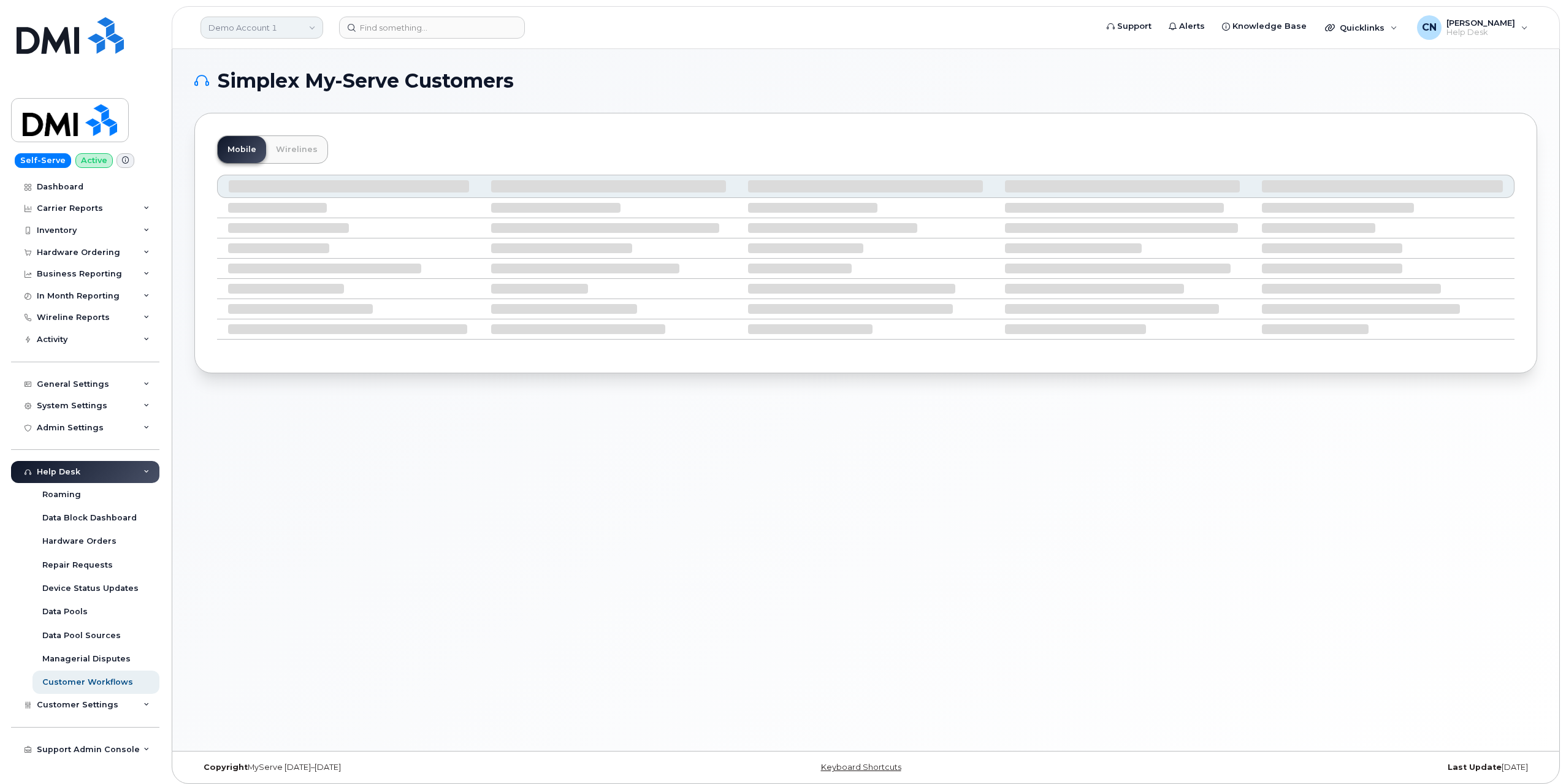
click at [223, 19] on link "Demo Account 1" at bounding box center [262, 27] width 122 height 22
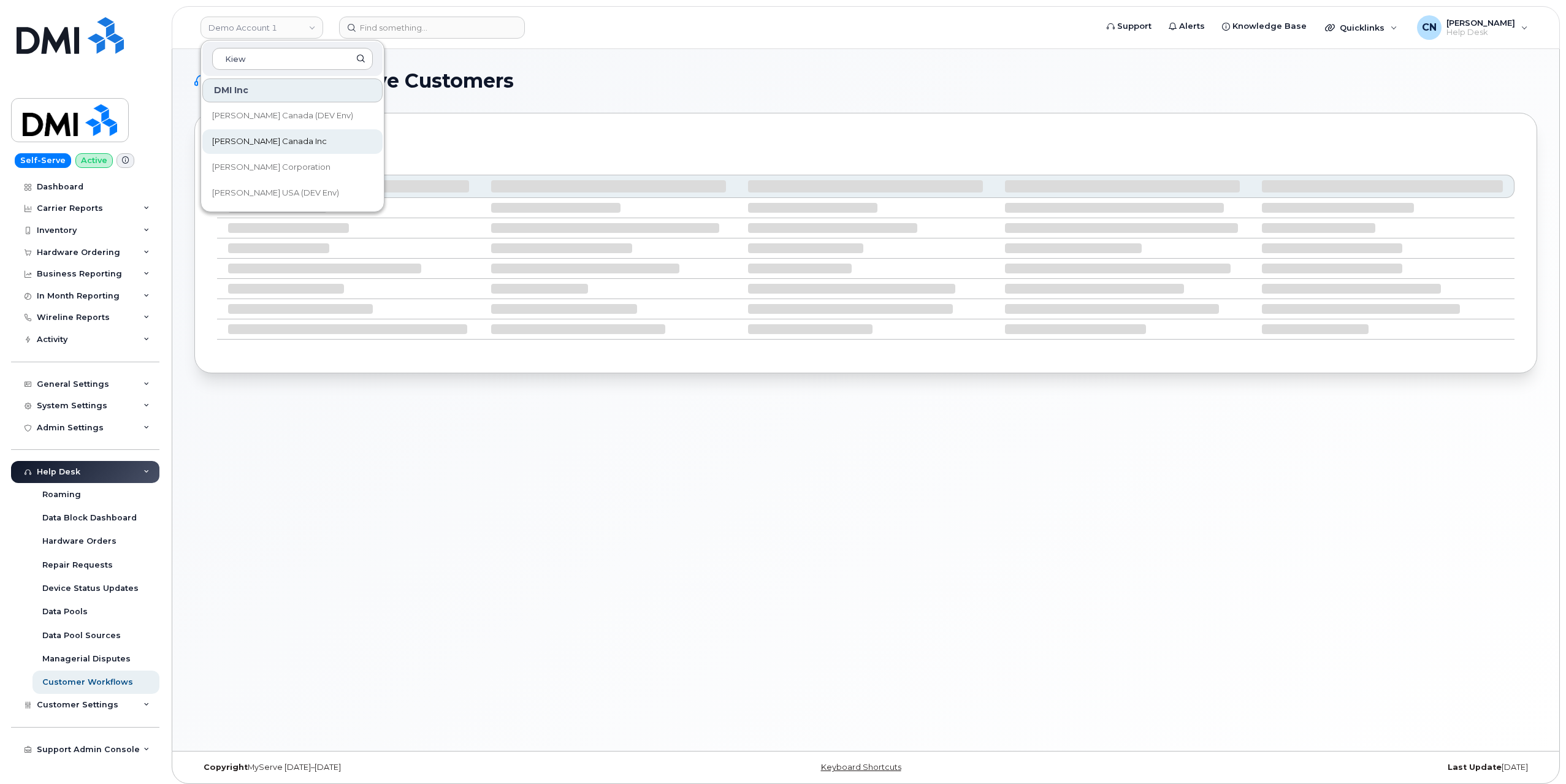
type input "Kiew"
click at [272, 140] on span "[PERSON_NAME] Canada Inc" at bounding box center [270, 142] width 115 height 12
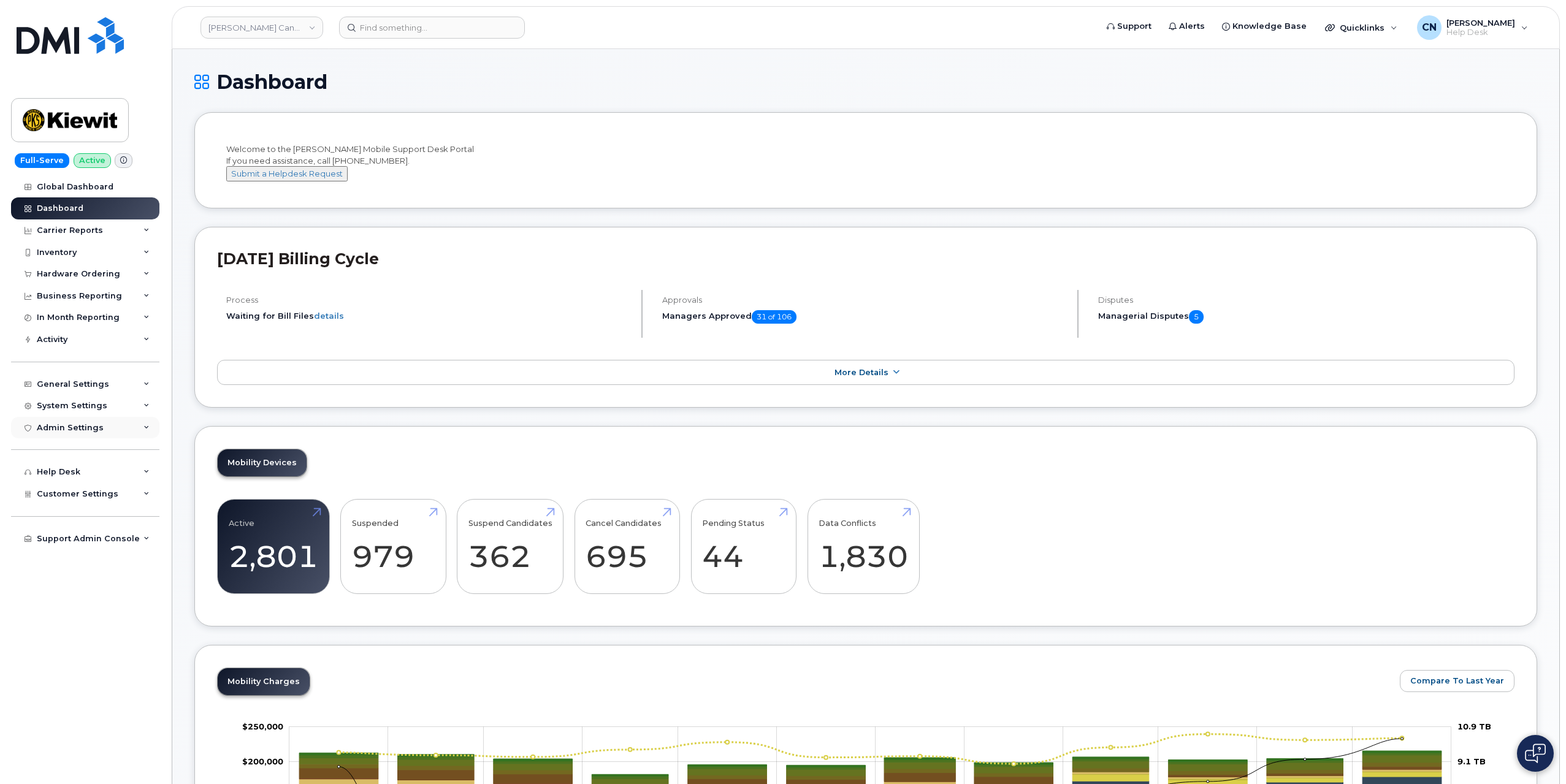
click at [91, 430] on div "Admin Settings" at bounding box center [70, 428] width 67 height 10
click at [84, 502] on div "Customer Settings" at bounding box center [84, 493] width 148 height 22
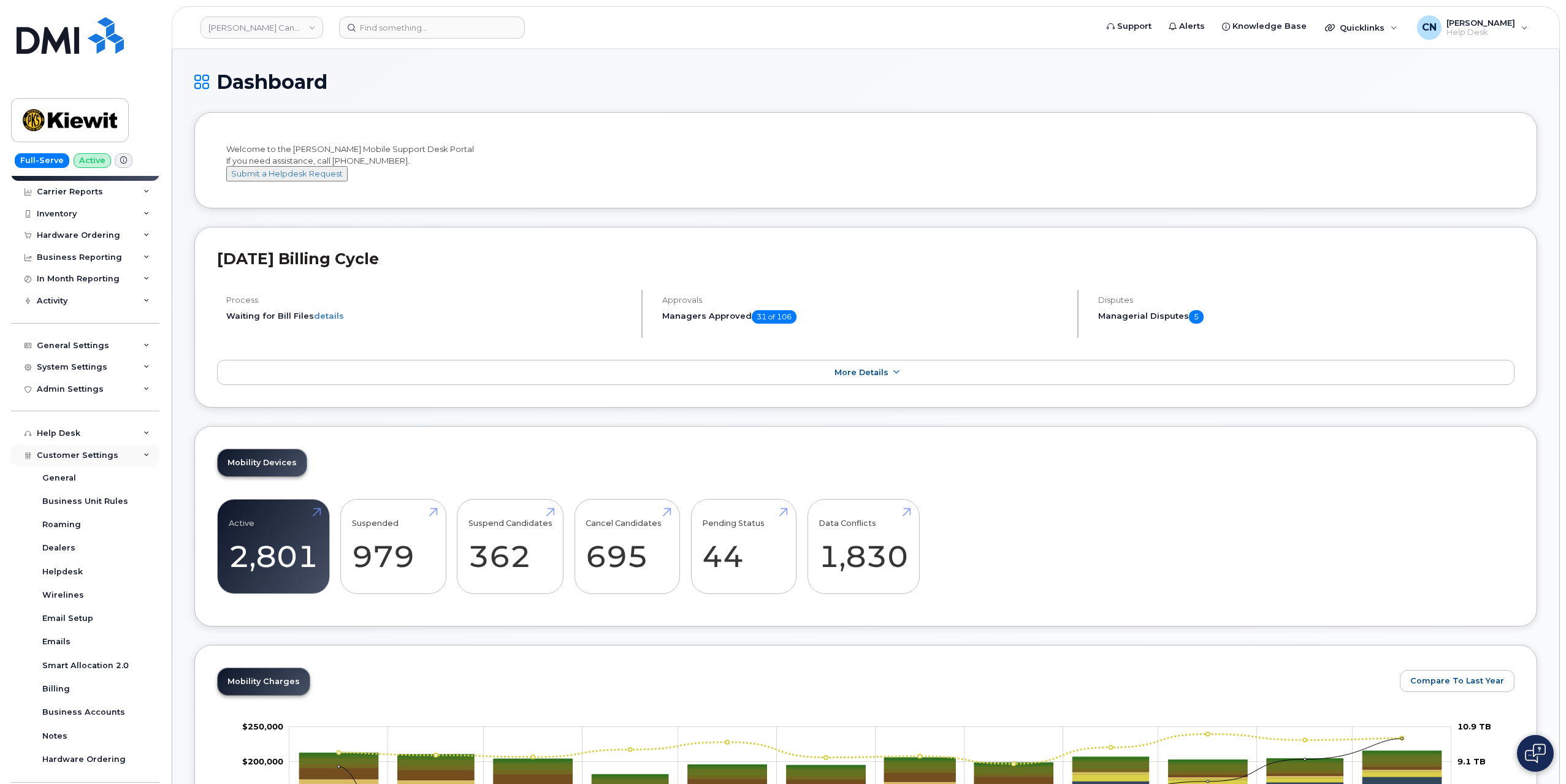
scroll to position [70, 0]
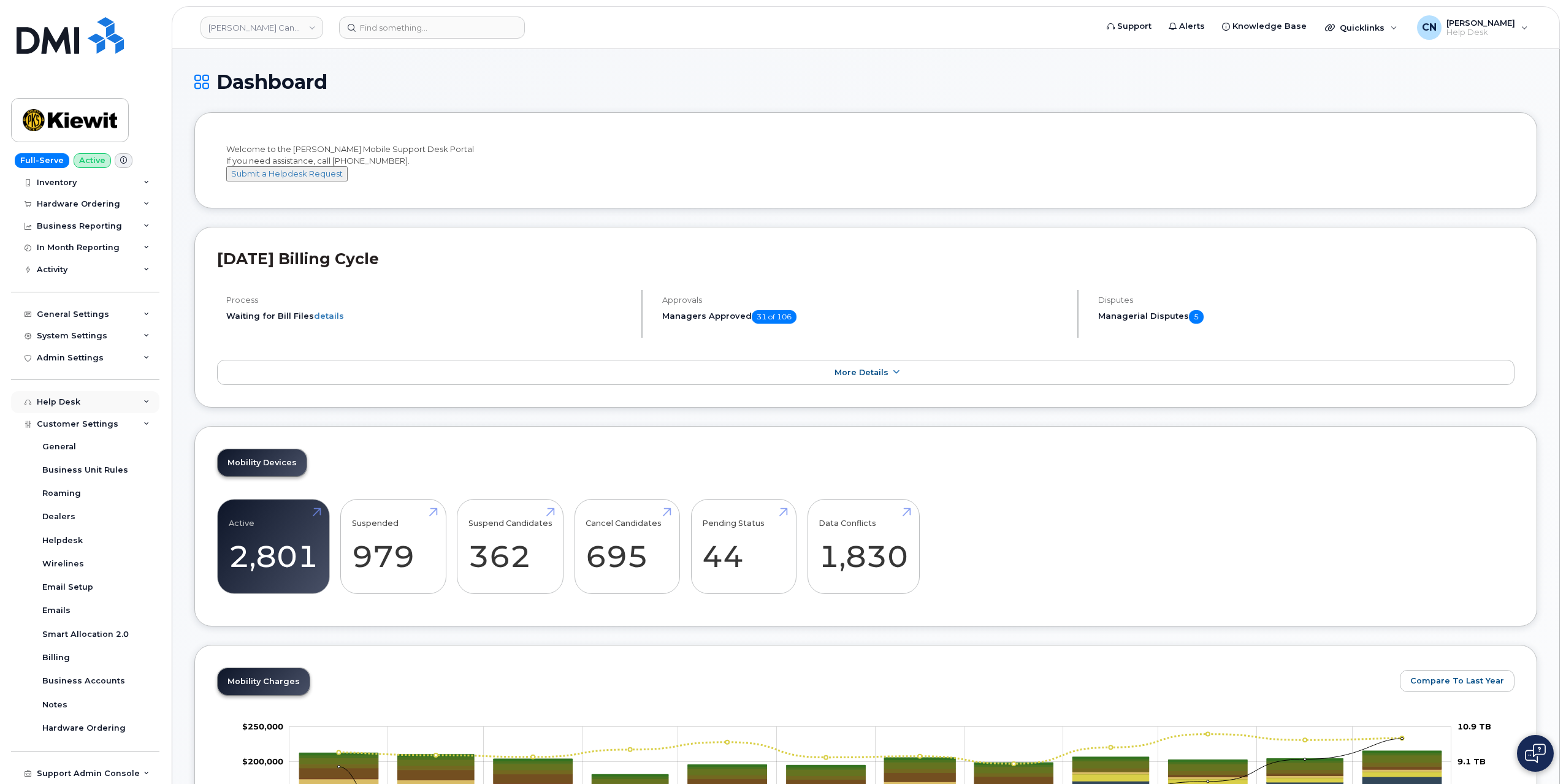
click at [61, 401] on div "Help Desk" at bounding box center [58, 402] width 43 height 10
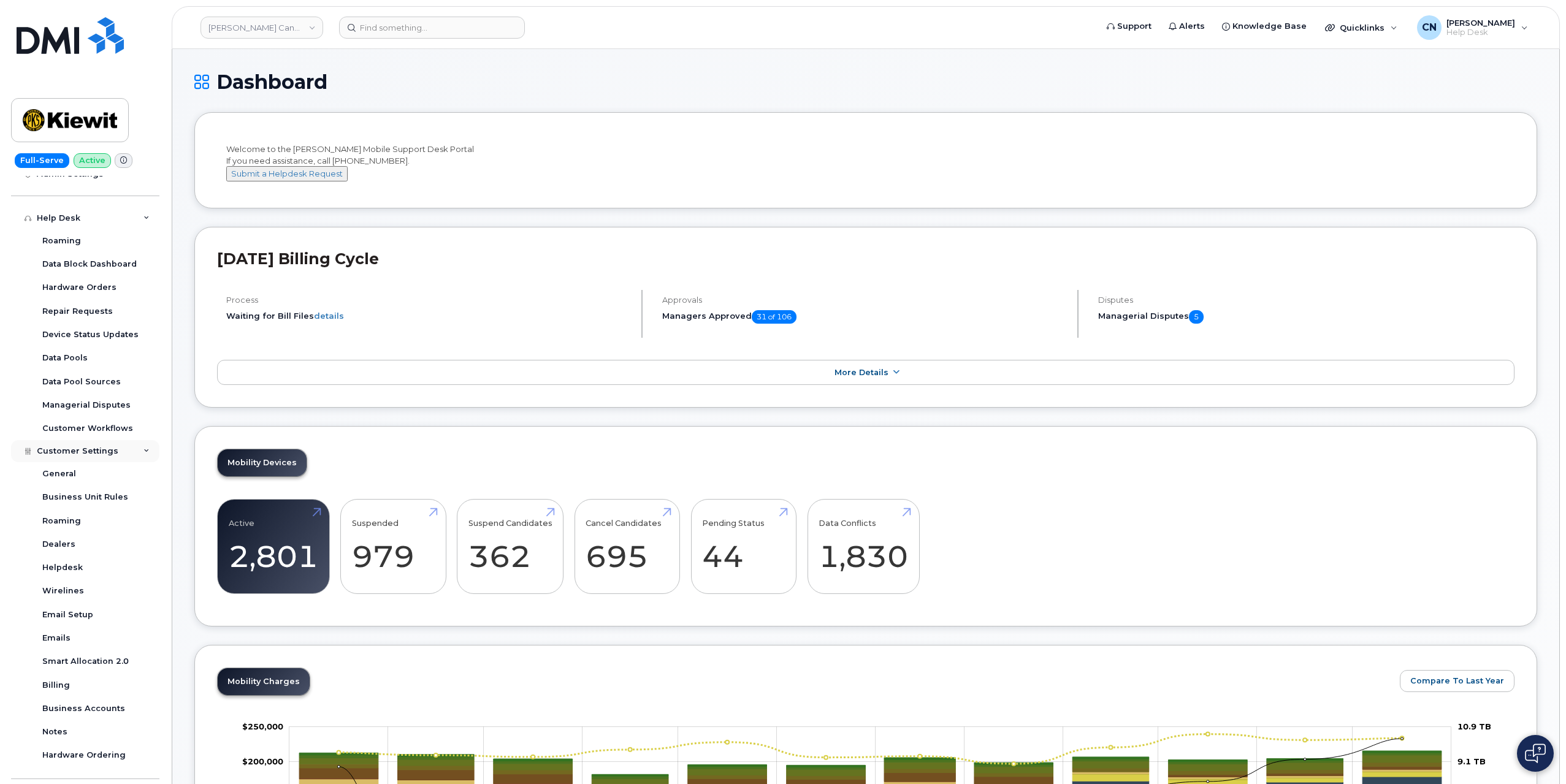
scroll to position [280, 0]
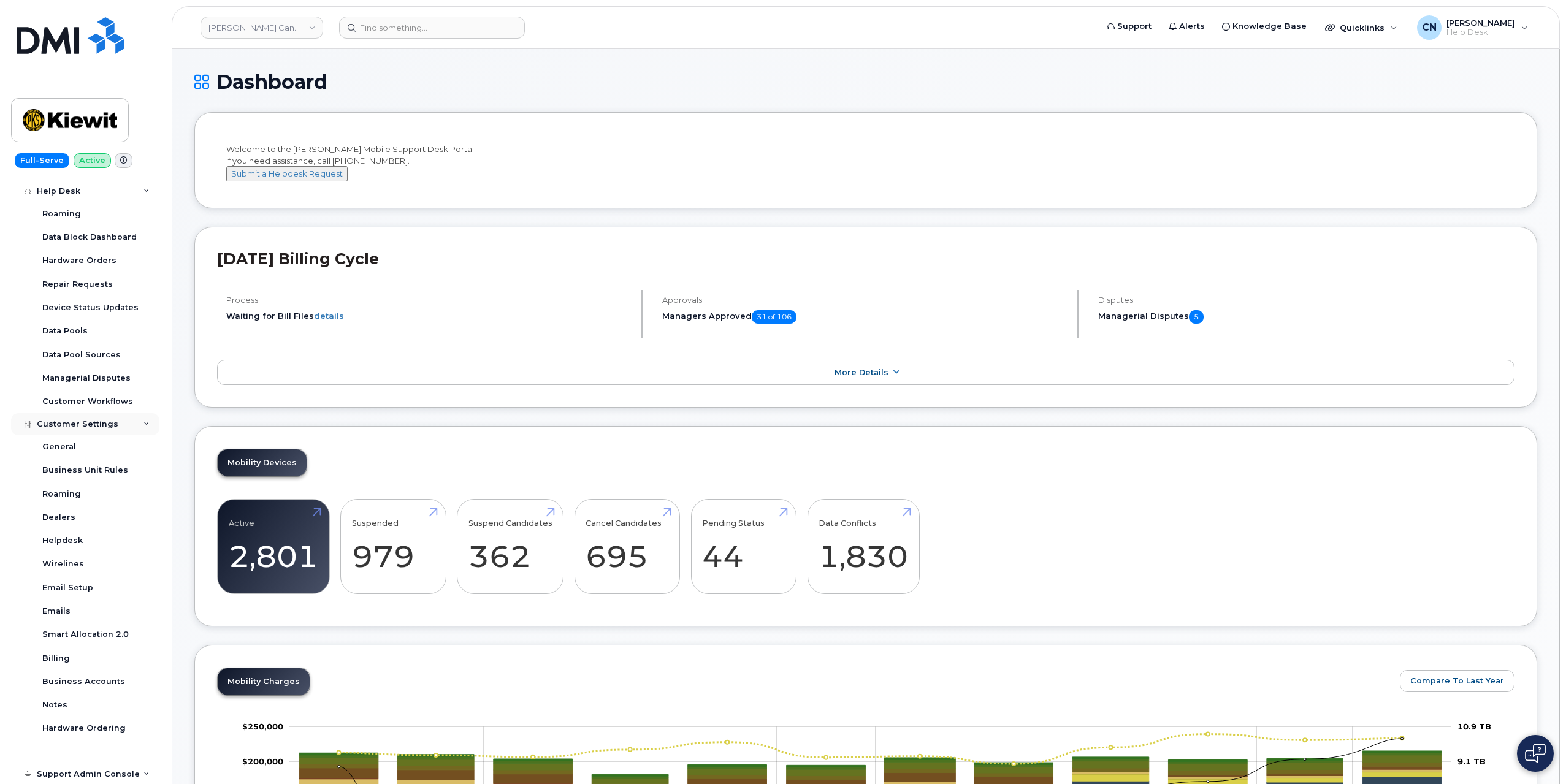
click at [75, 423] on span "Customer Settings" at bounding box center [77, 424] width 81 height 9
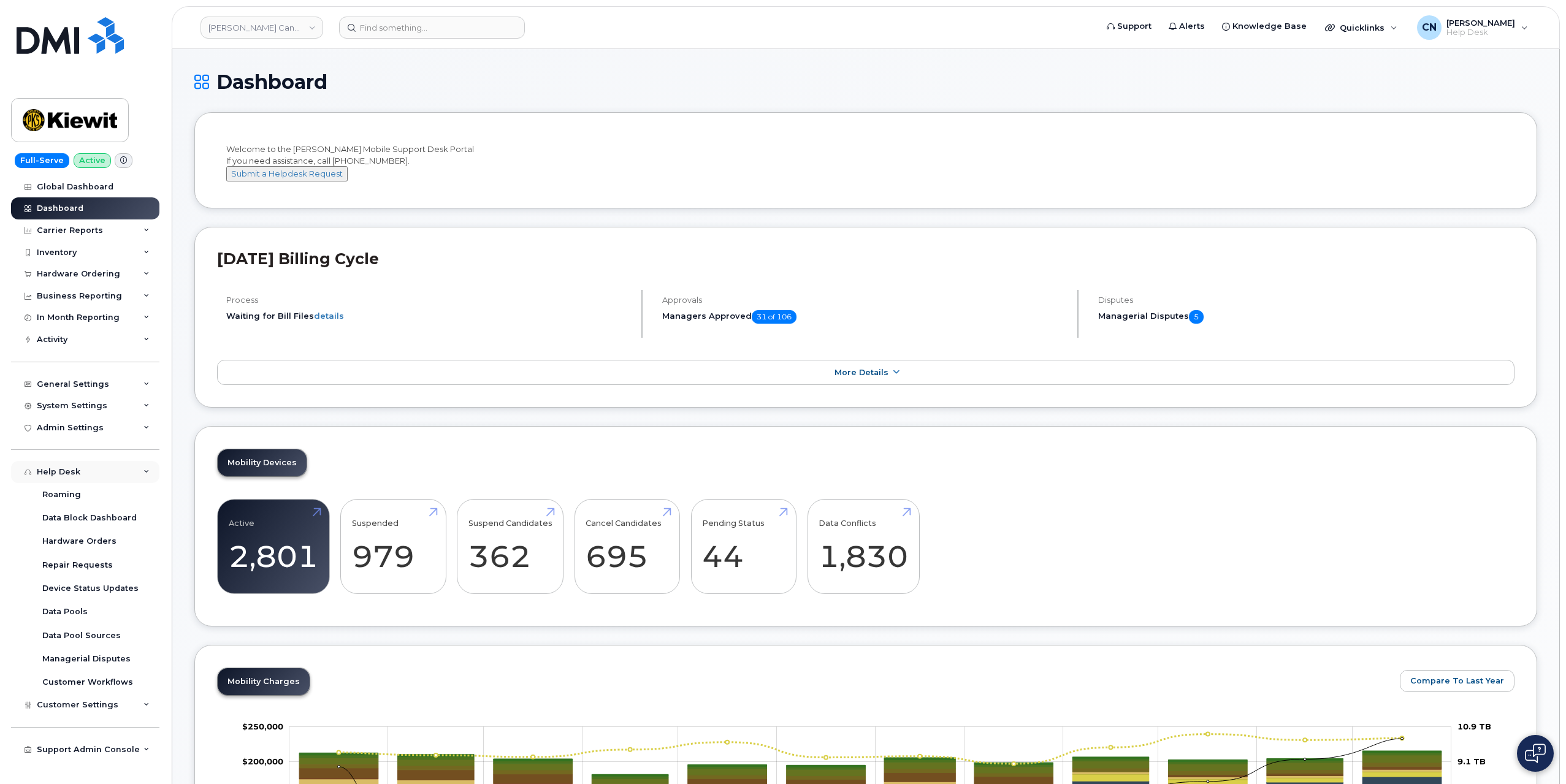
click at [80, 474] on div "Help Desk" at bounding box center [84, 472] width 148 height 22
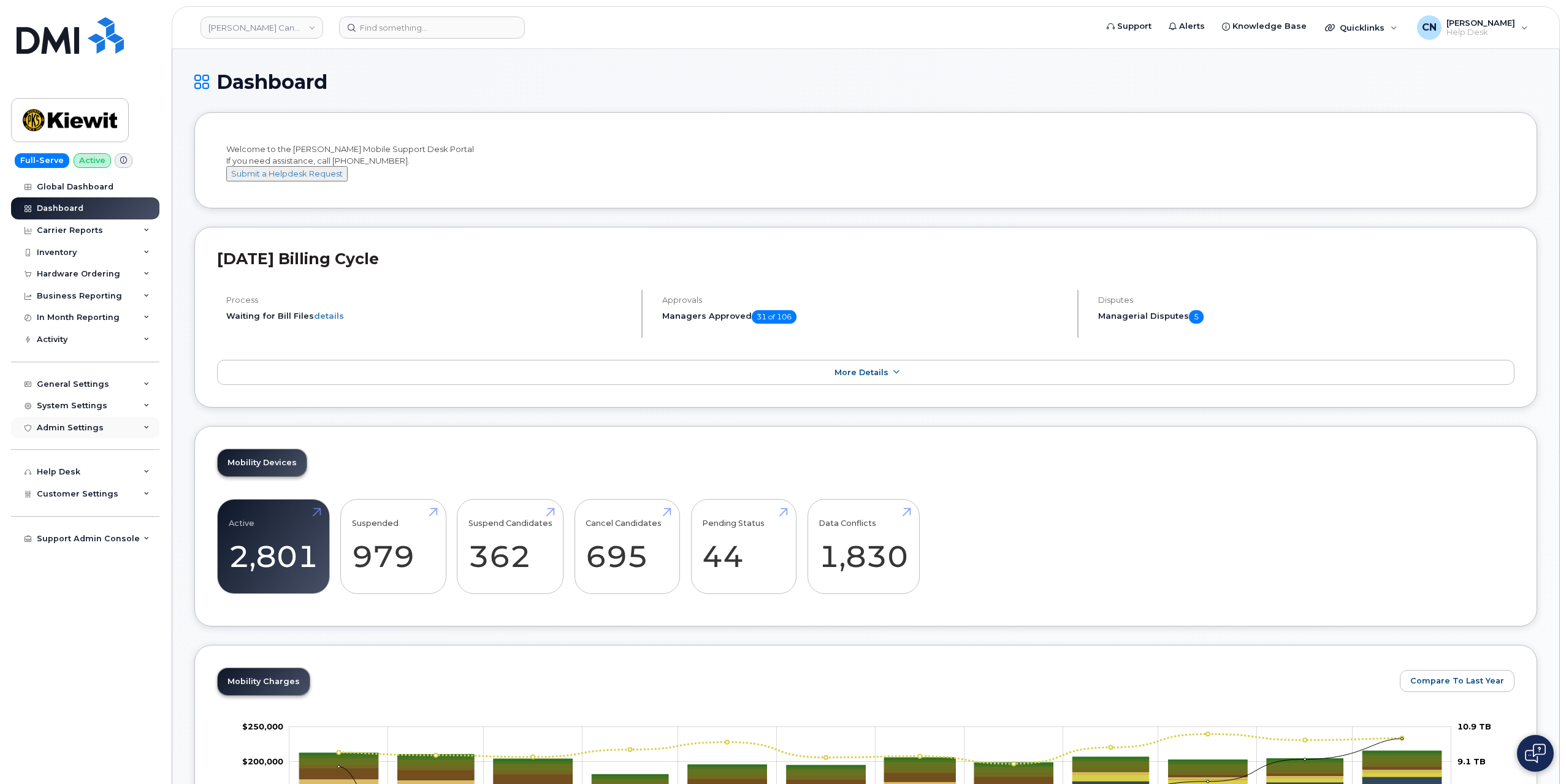
click at [70, 434] on div "Admin Settings" at bounding box center [84, 428] width 148 height 22
click at [74, 431] on div "Admin Settings" at bounding box center [70, 428] width 67 height 10
click at [77, 410] on div "System Settings" at bounding box center [84, 406] width 148 height 22
click at [48, 570] on div "Users" at bounding box center [55, 569] width 25 height 11
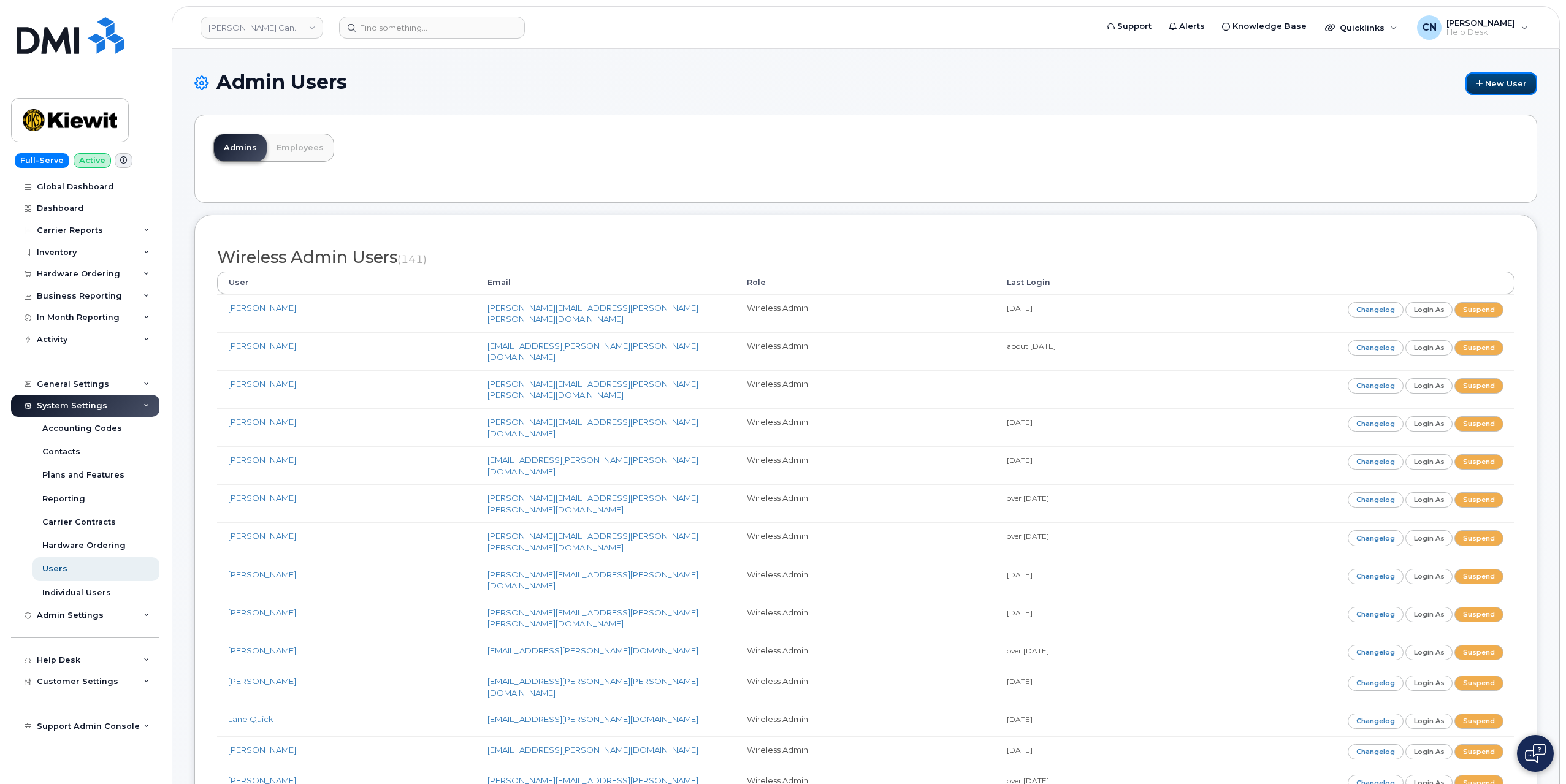
click at [1485, 87] on link "New User" at bounding box center [1501, 83] width 72 height 22
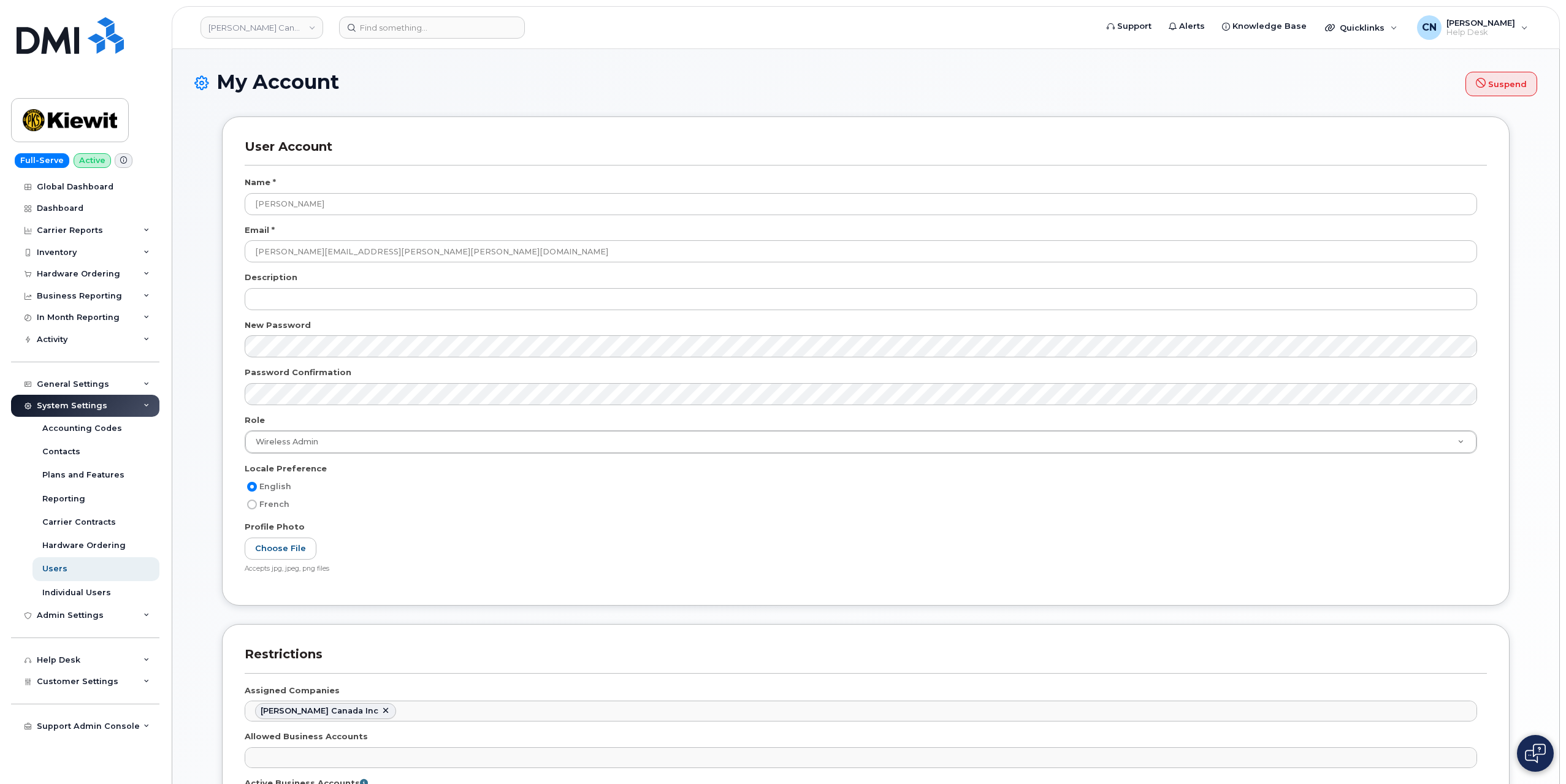
select select
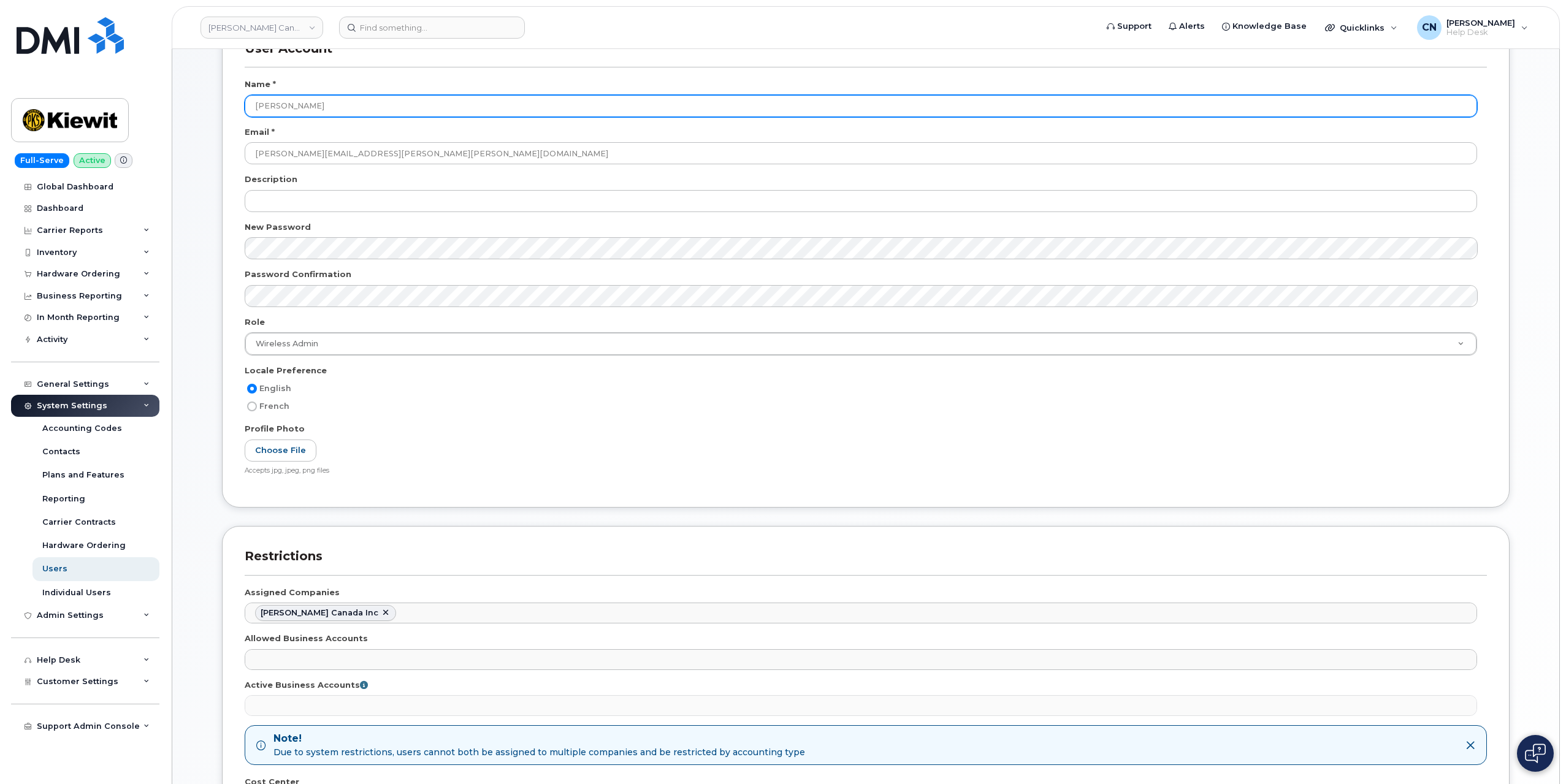
scroll to position [335, 0]
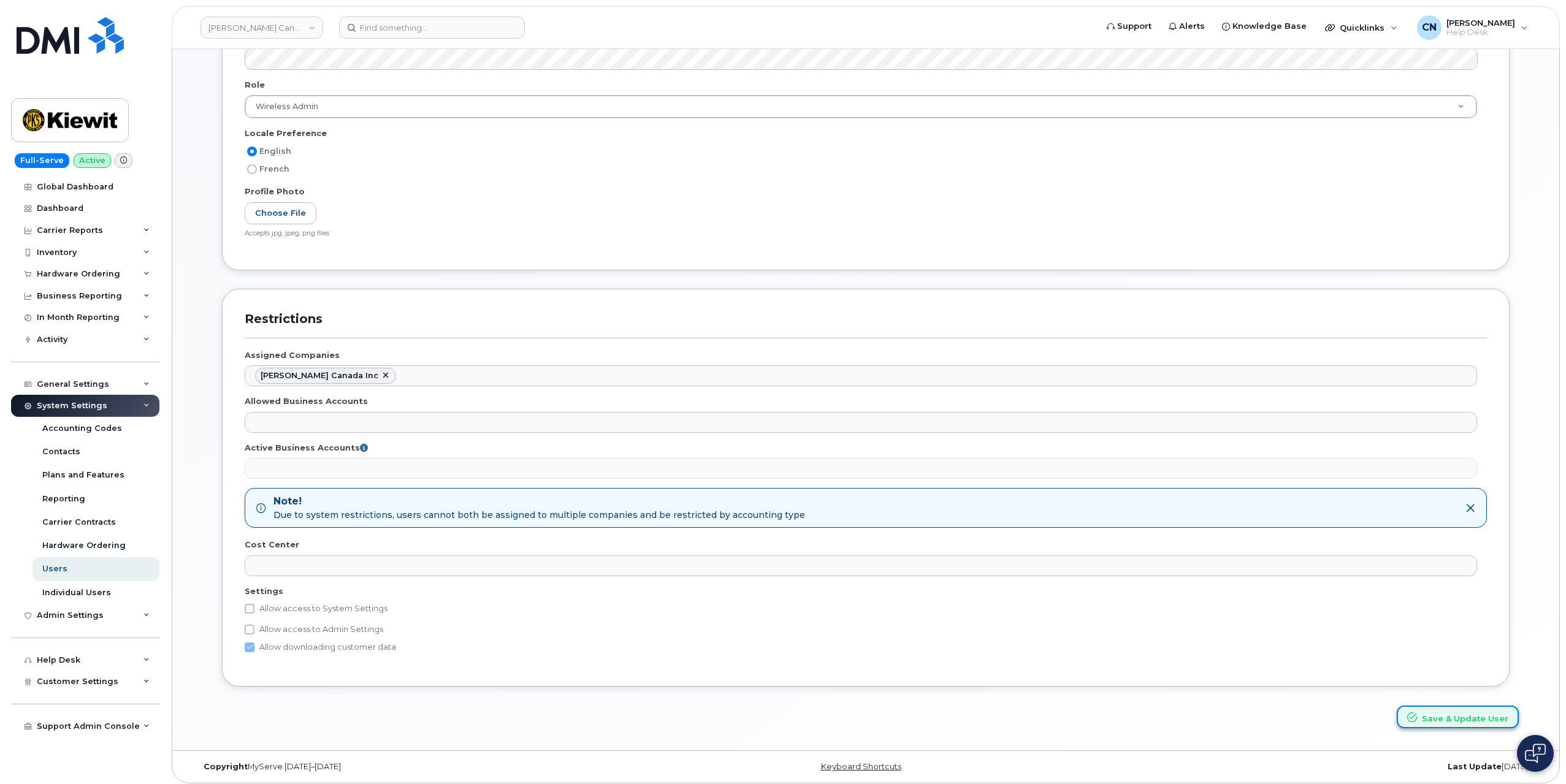
click at [1464, 720] on button "Save & Update User" at bounding box center [1457, 717] width 122 height 22
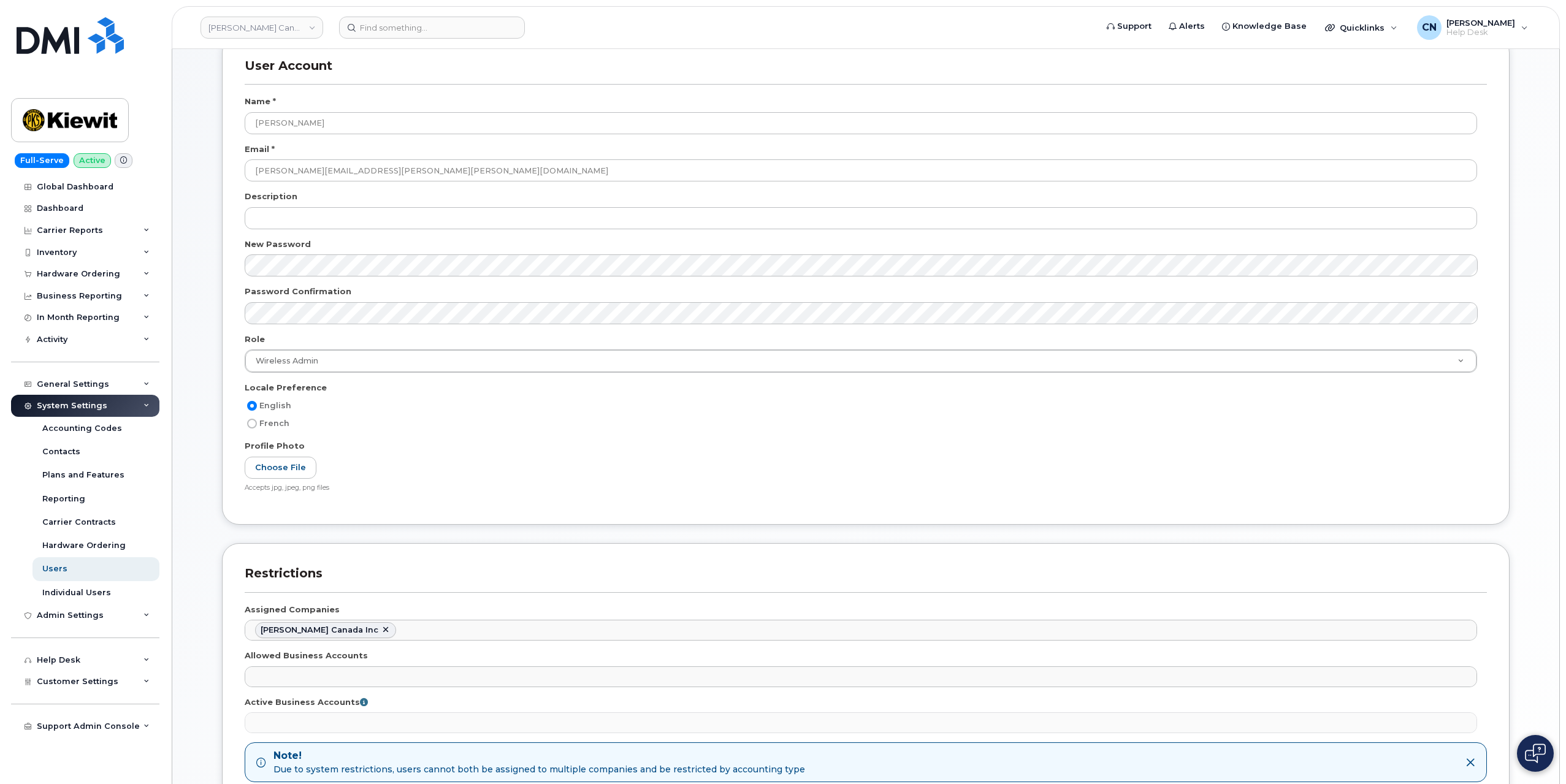
scroll to position [0, 0]
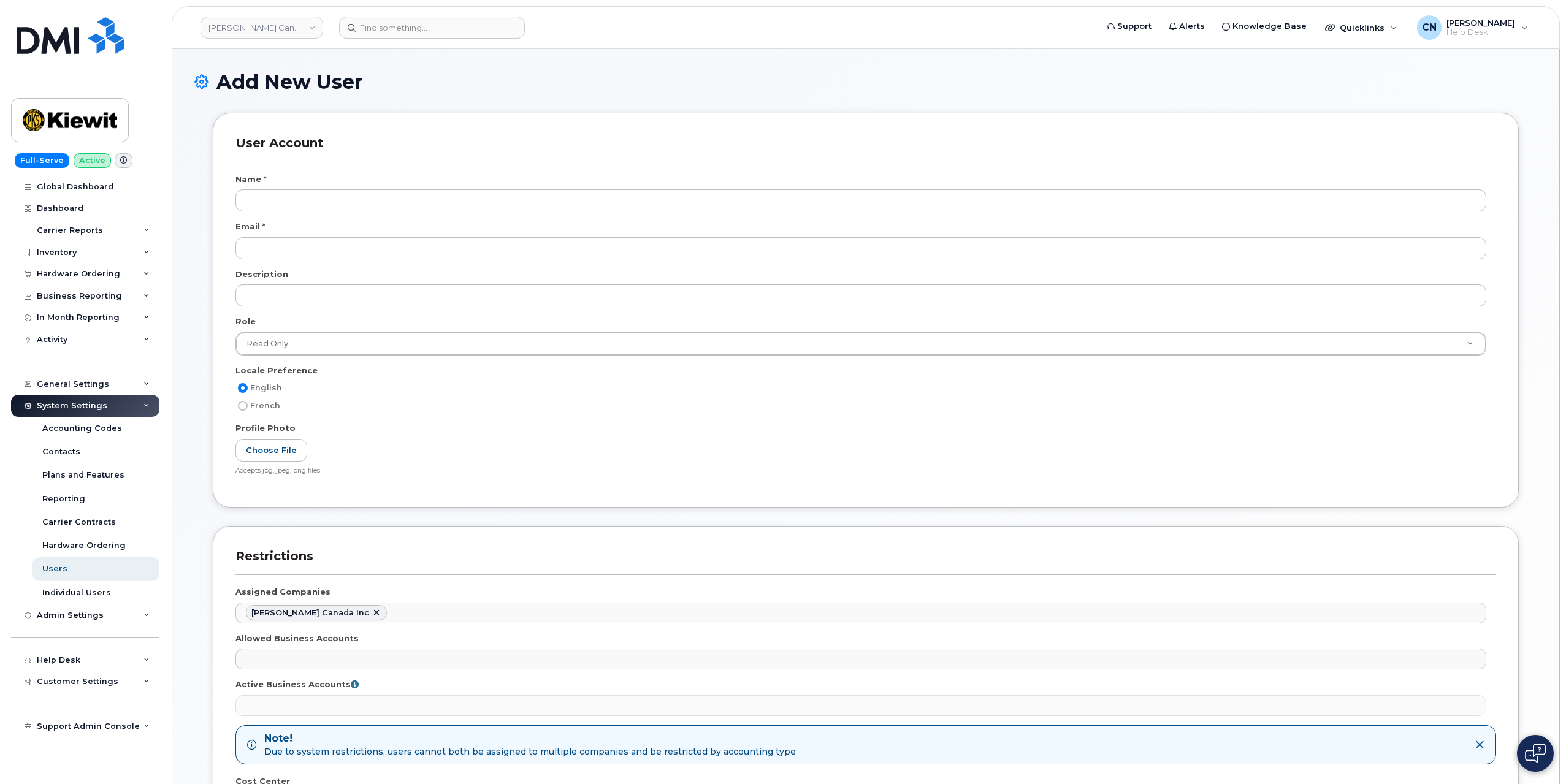
select select
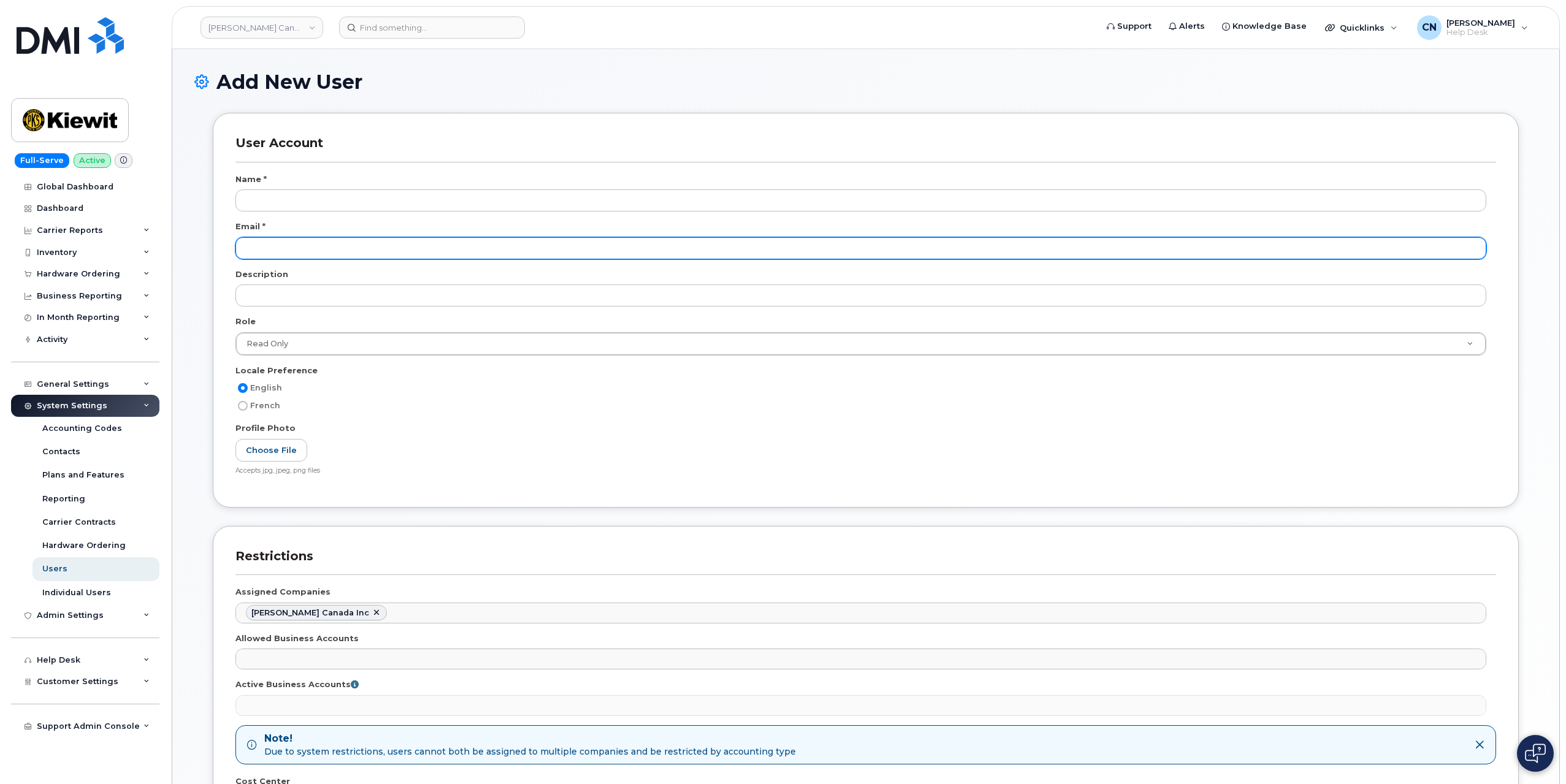
click at [267, 252] on input "email" at bounding box center [861, 248] width 1251 height 22
paste input "abhishek.malhotra@kiewit.com"
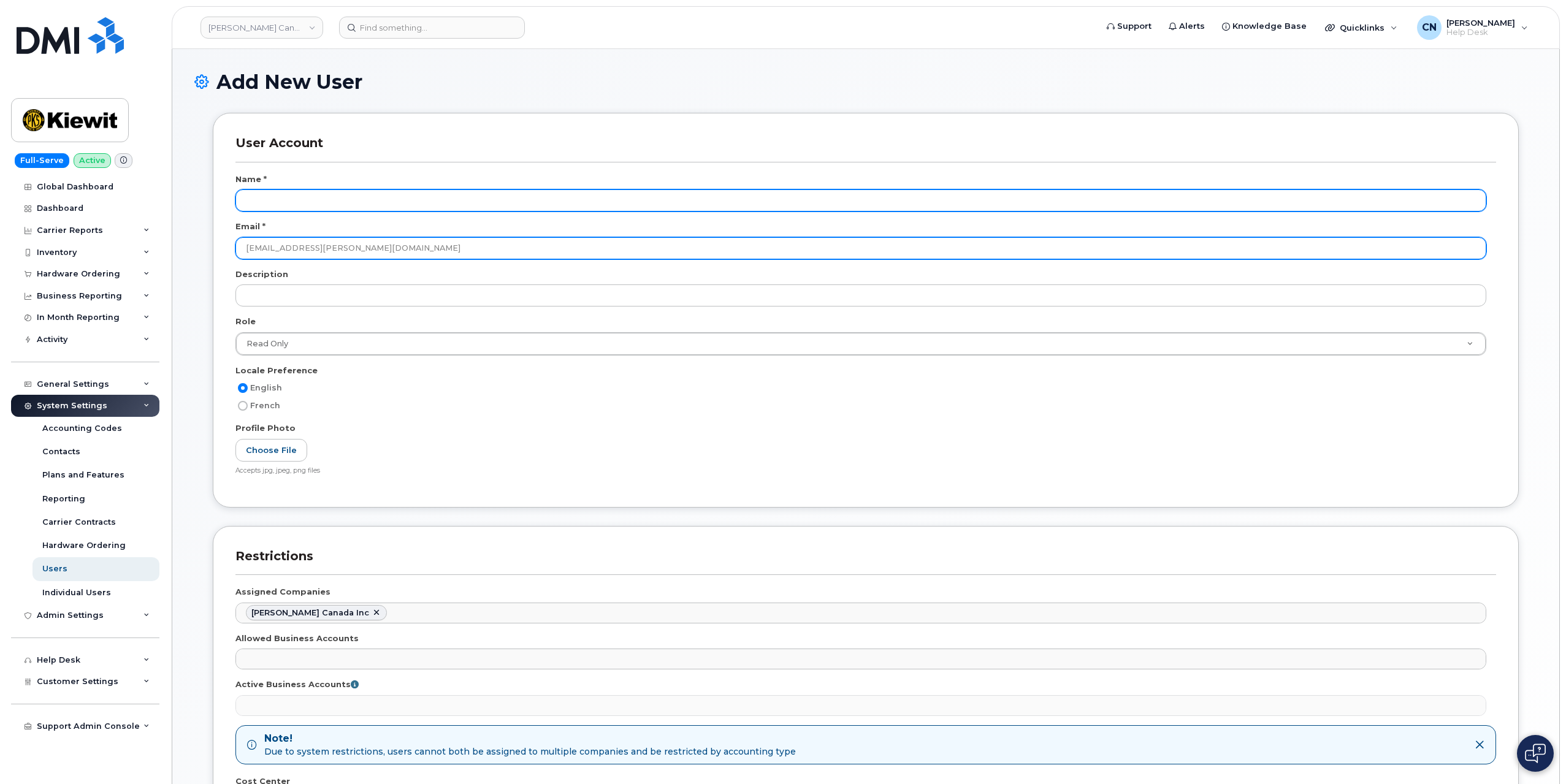
type input "abhishek.malhotra@kiewit.com"
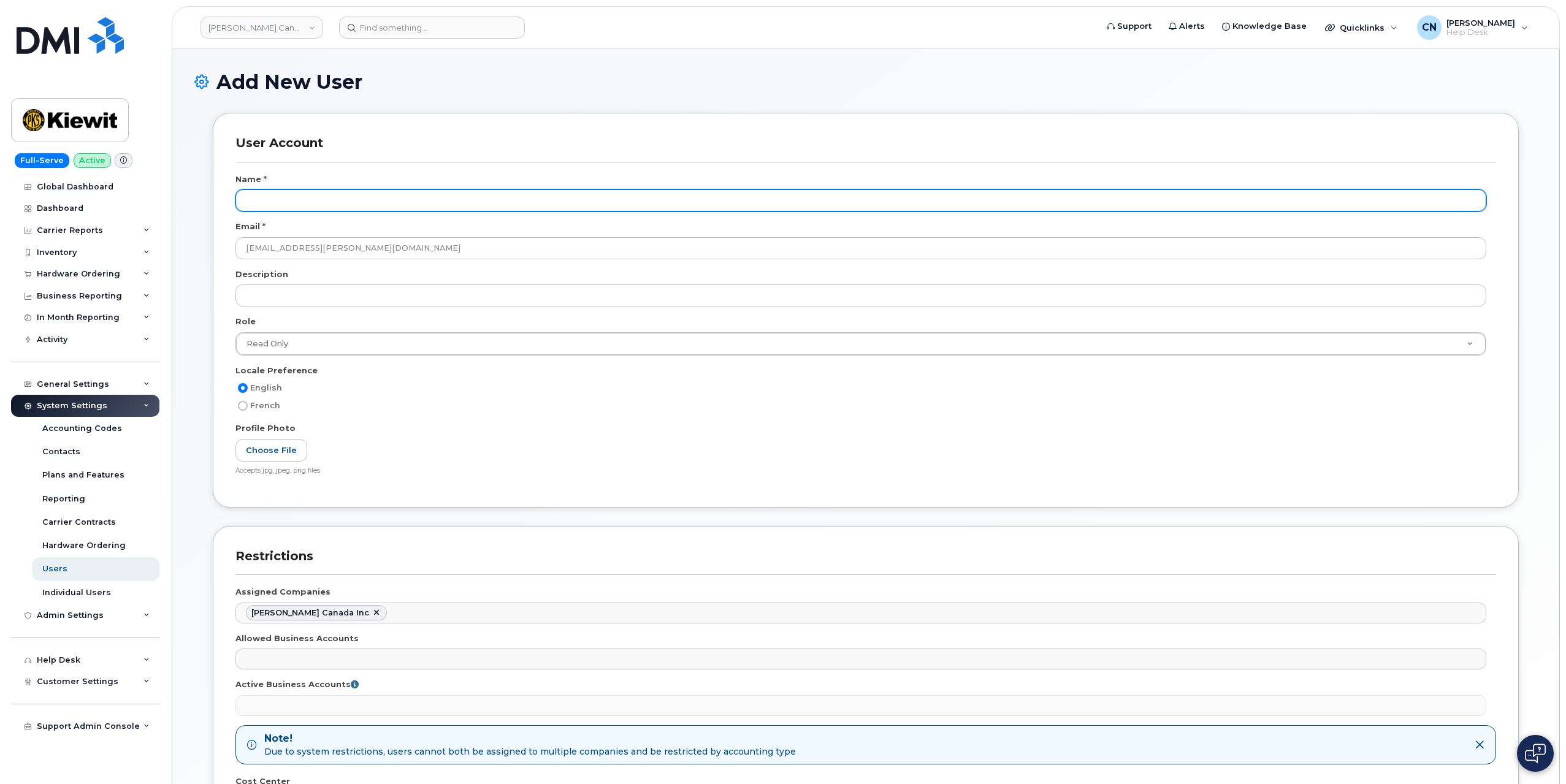
click at [291, 189] on input "text" at bounding box center [861, 200] width 1251 height 22
paste input "abhishek.malhotra@kiewit.com"
type input "Abhishek Malhotra"
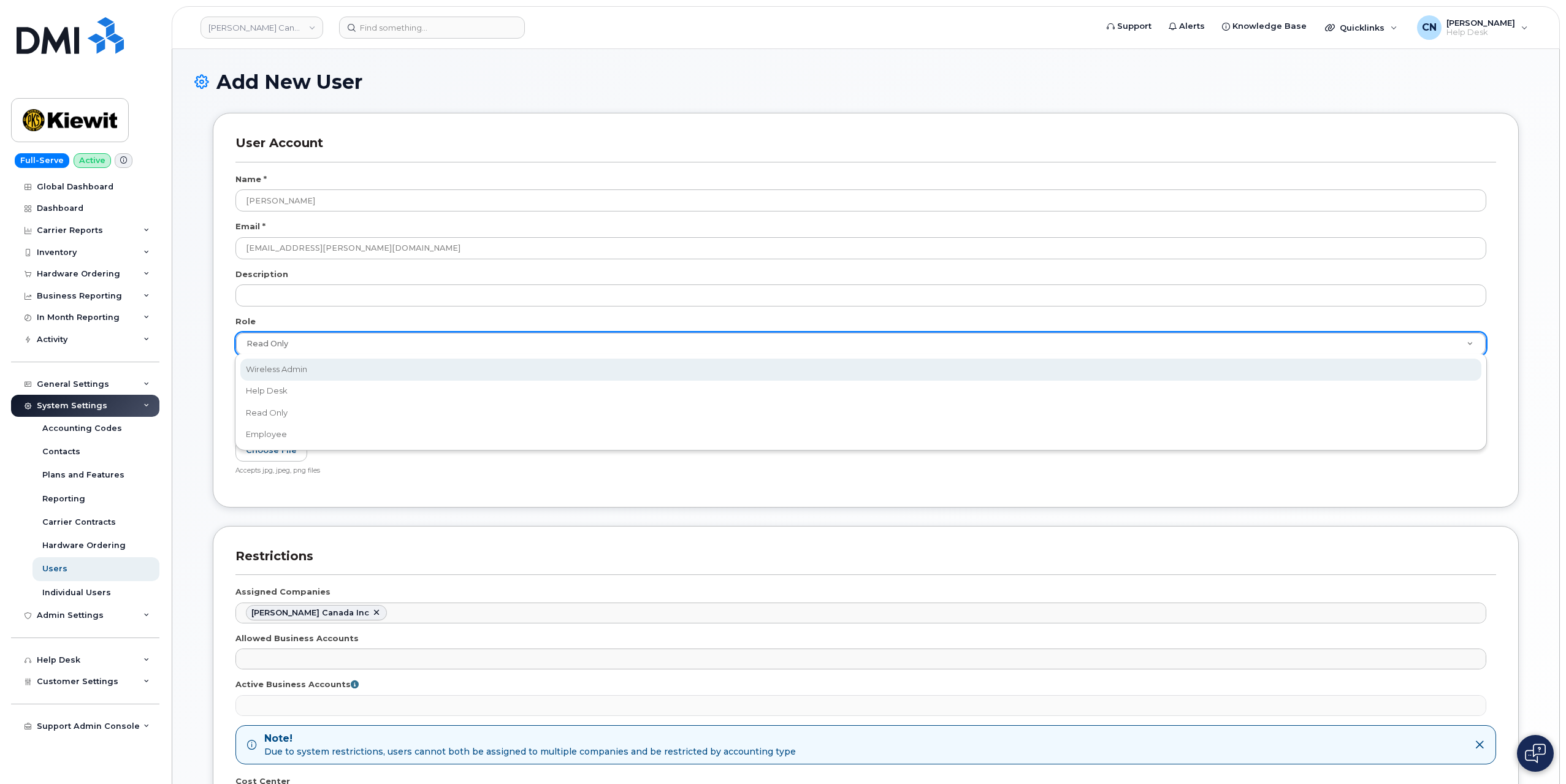
select select "wireless_admin"
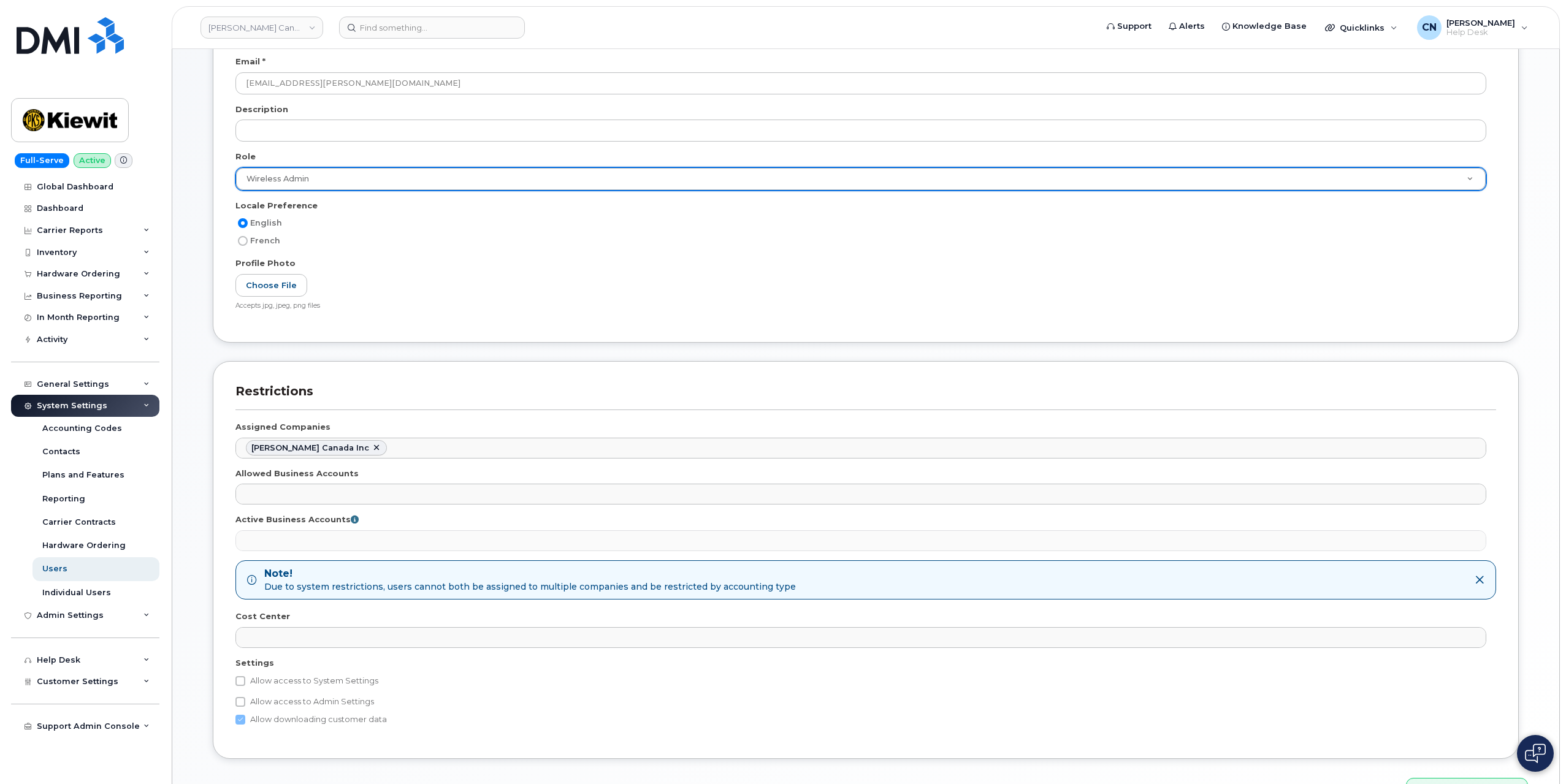
scroll to position [184, 0]
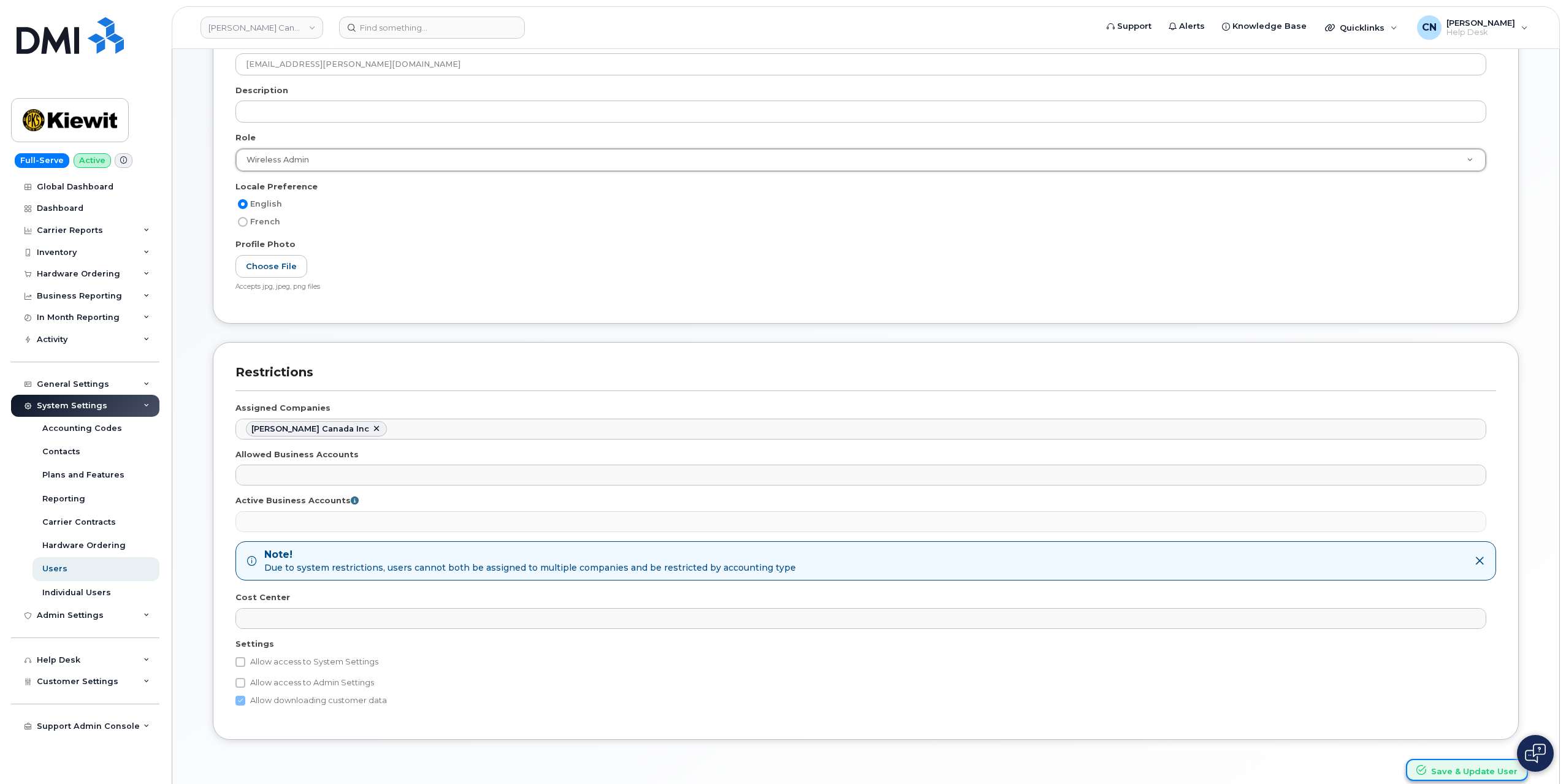
click at [1470, 766] on button "Save & Update User" at bounding box center [1466, 770] width 122 height 22
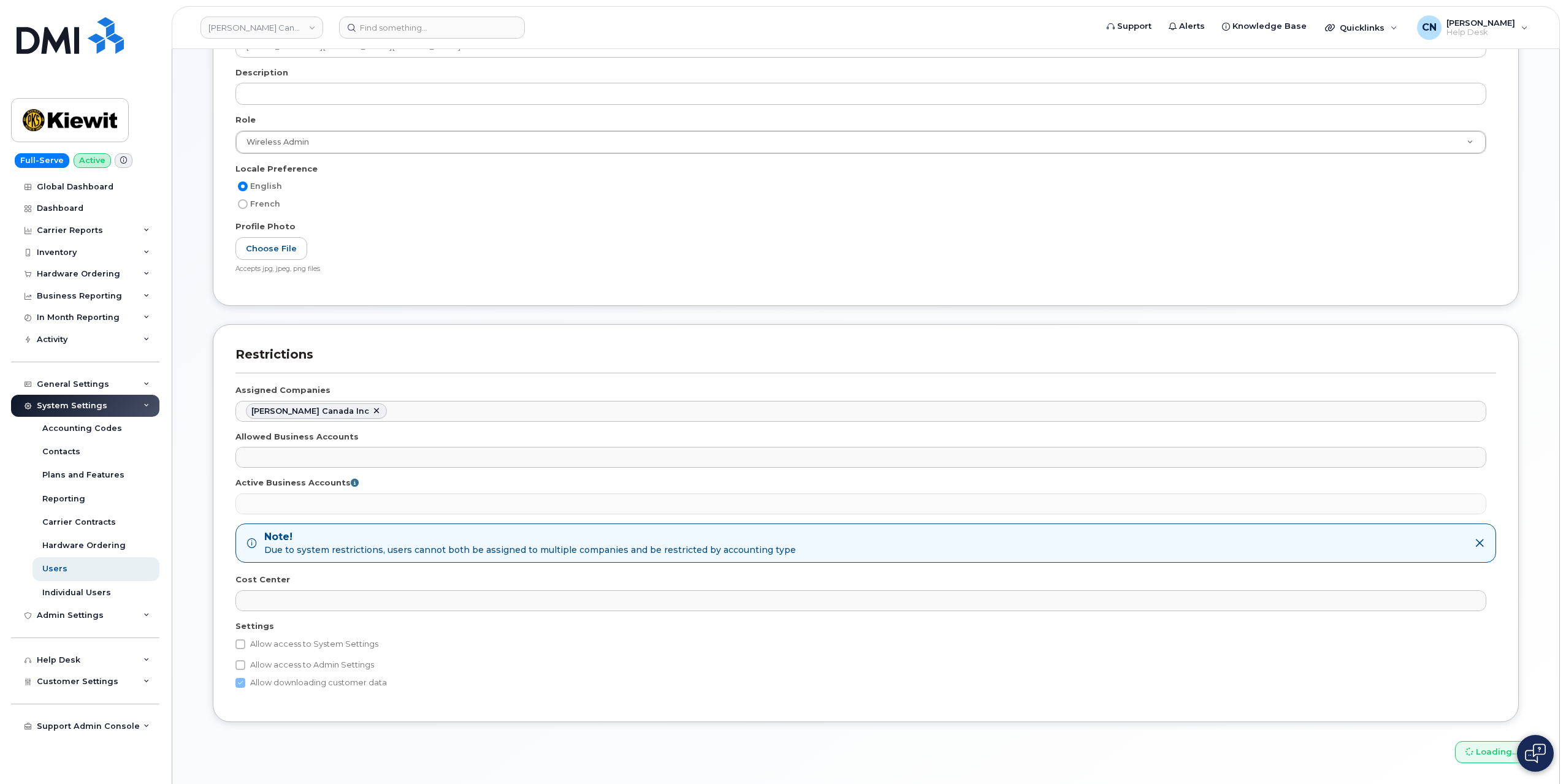
scroll to position [237, 0]
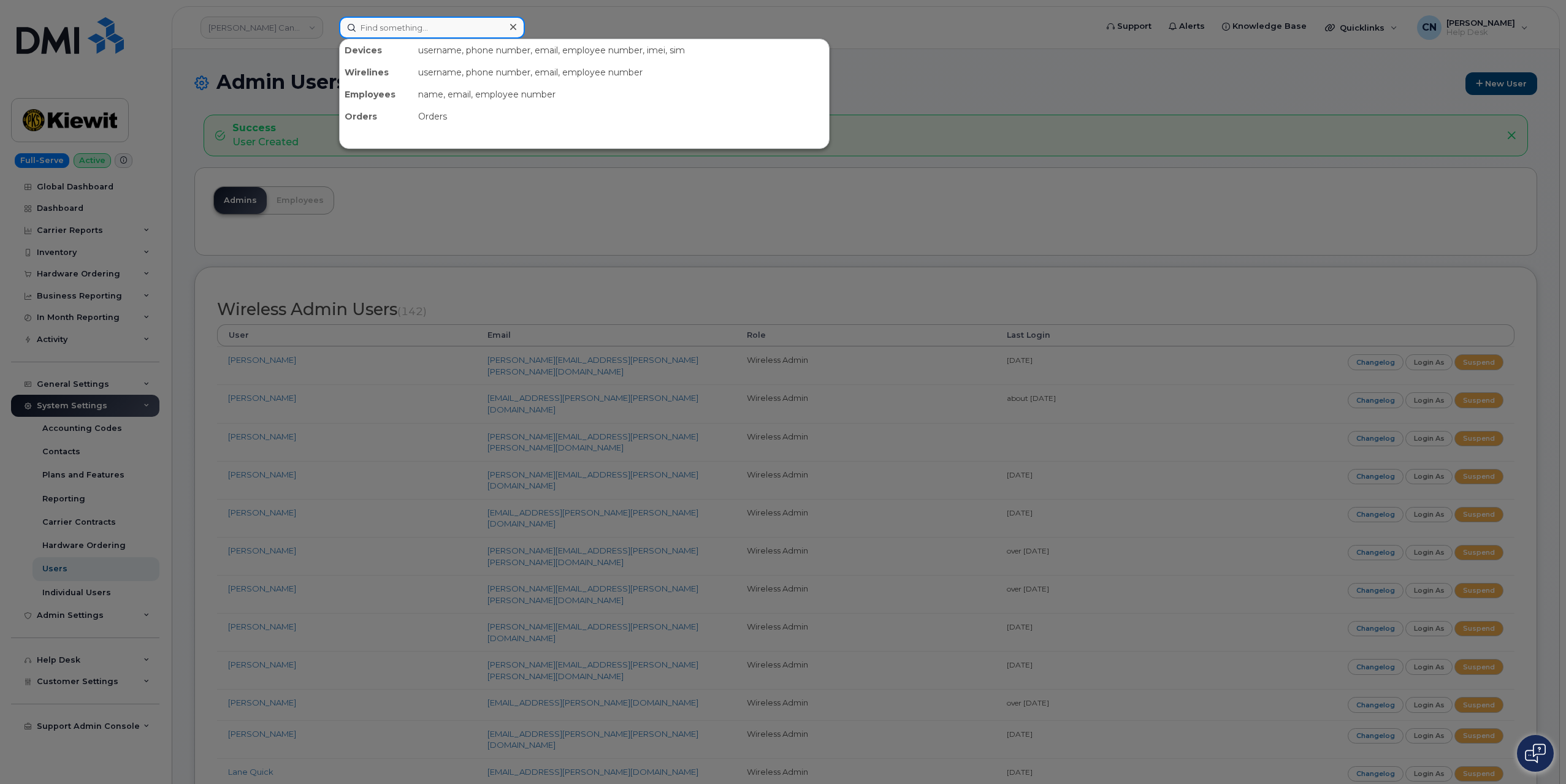
click at [398, 25] on input at bounding box center [432, 27] width 186 height 22
paste input "646.942.0228"
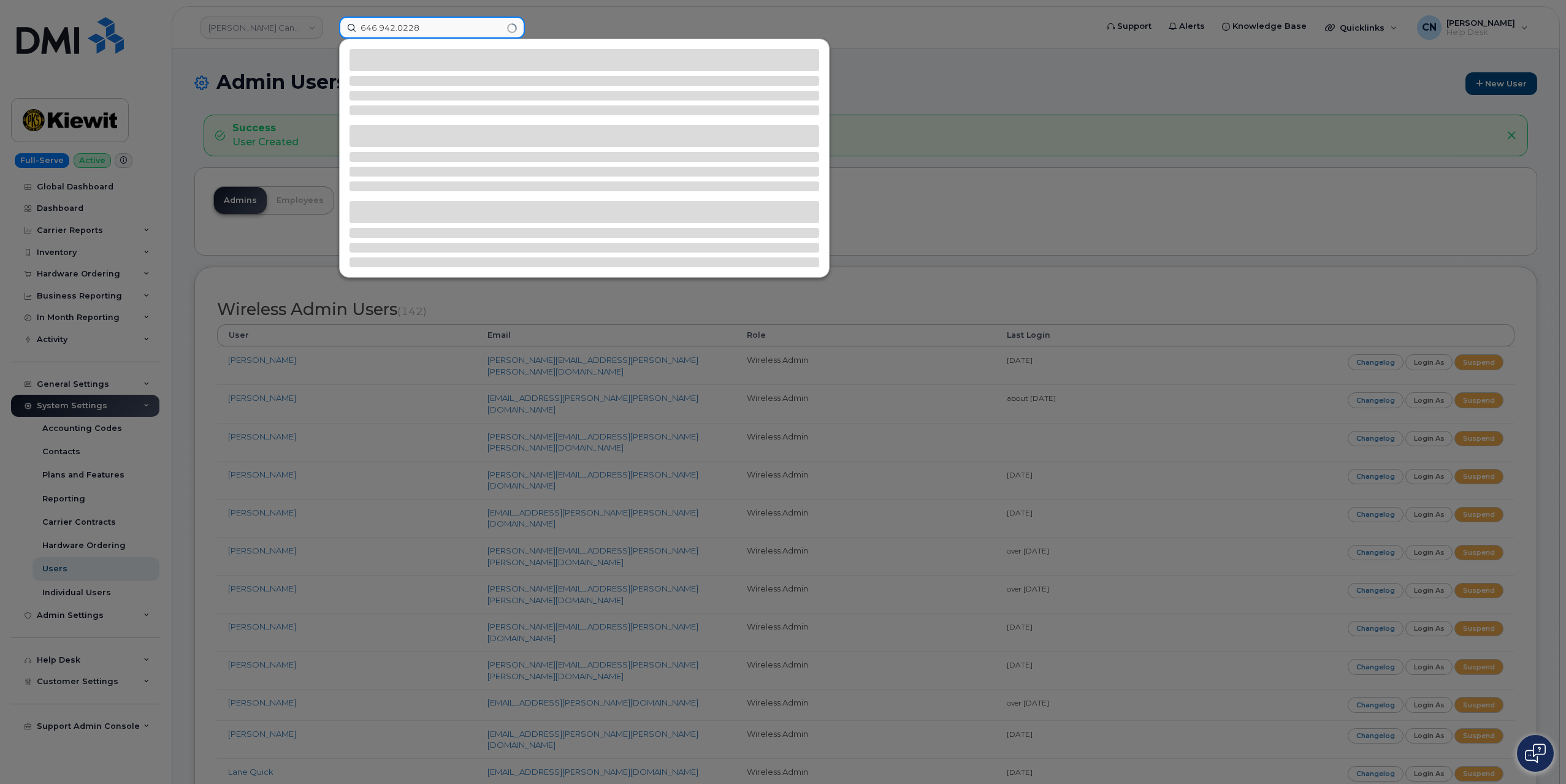
type input "646.942.0228"
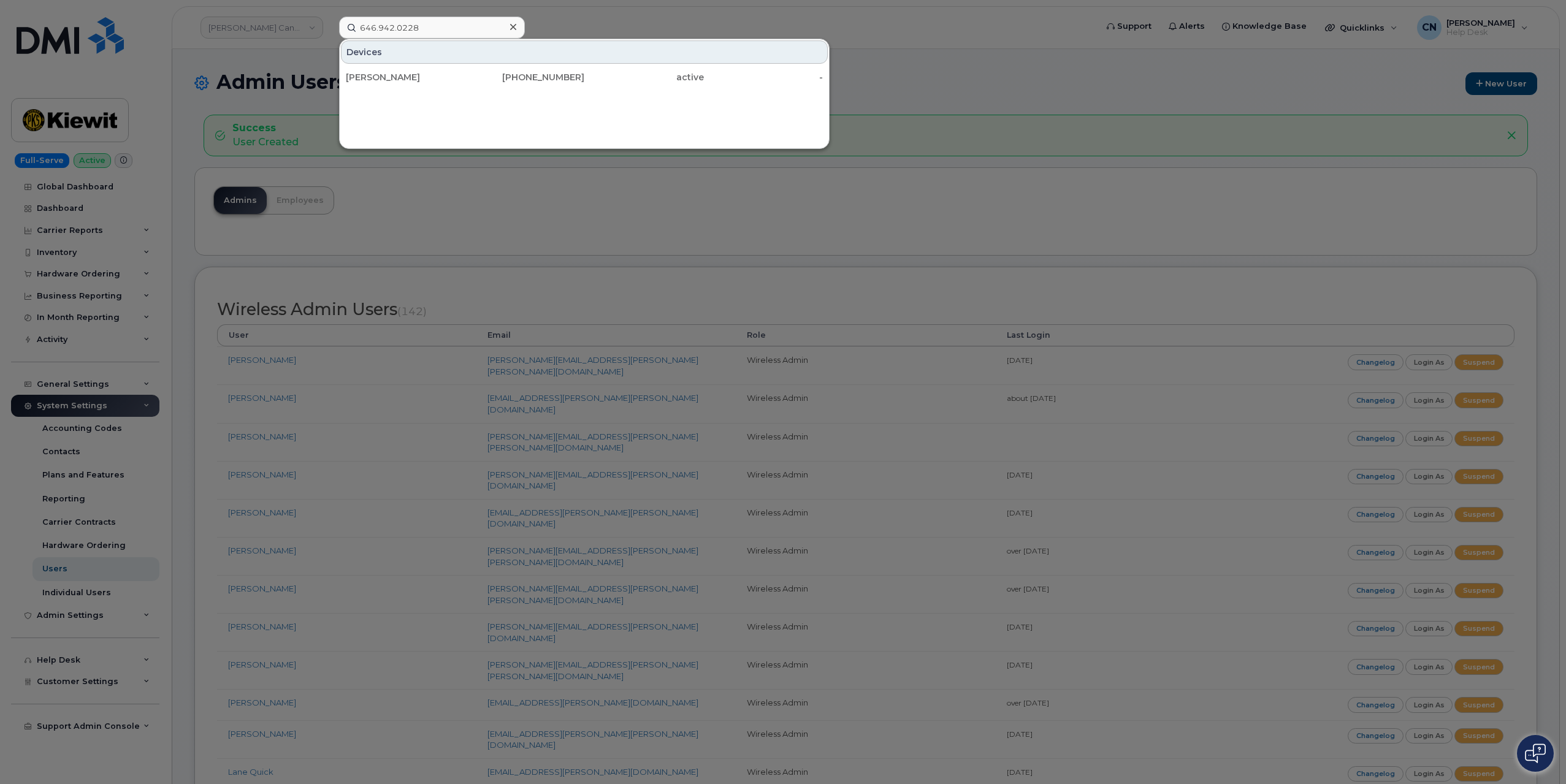
click at [437, 220] on div at bounding box center [783, 392] width 1566 height 784
click at [439, 25] on input "646.942.0228" at bounding box center [432, 27] width 186 height 22
click at [404, 74] on div "[PERSON_NAME]" at bounding box center [405, 77] width 119 height 12
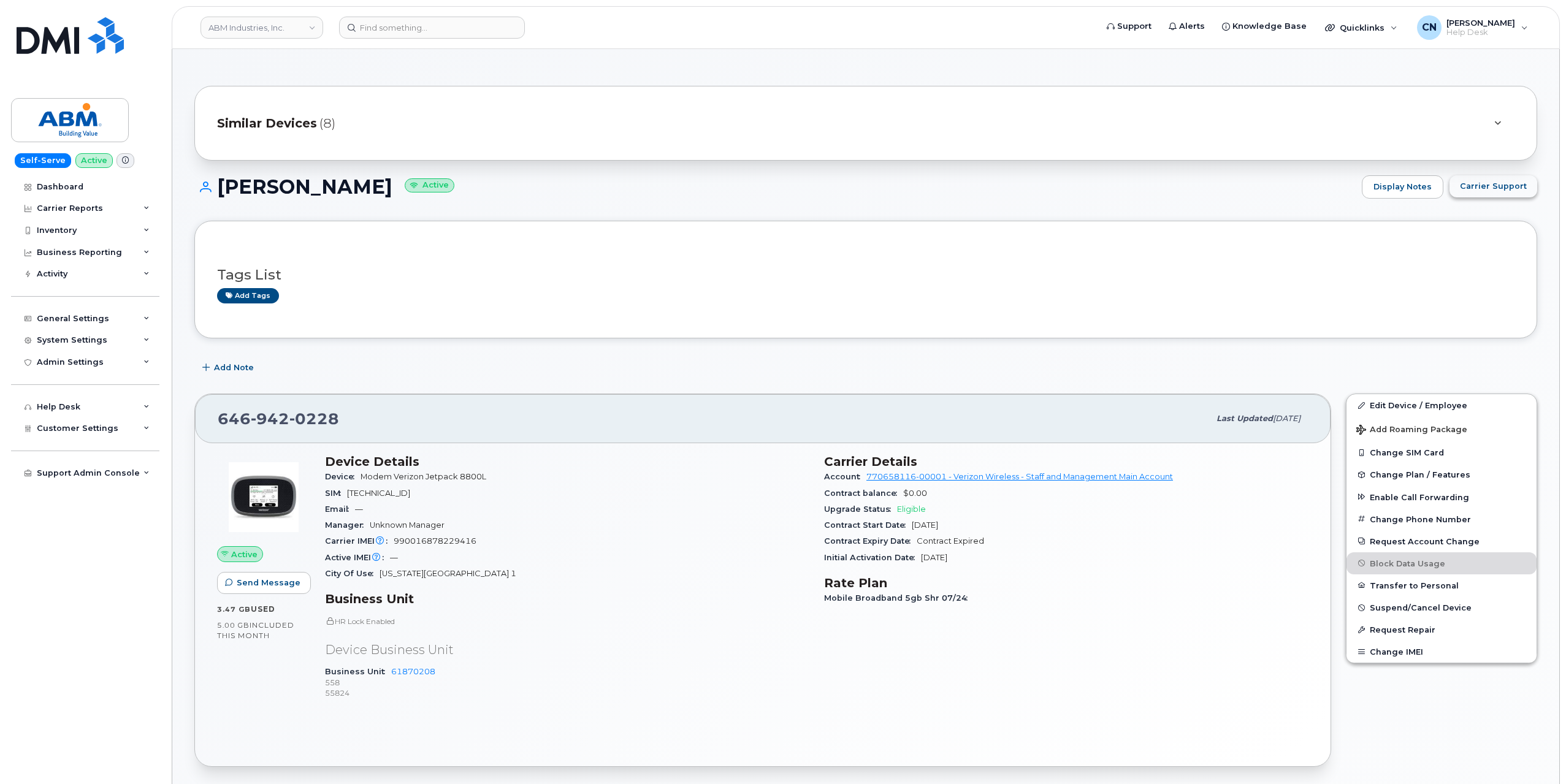
click at [1491, 192] on button "Carrier Support" at bounding box center [1492, 186] width 88 height 22
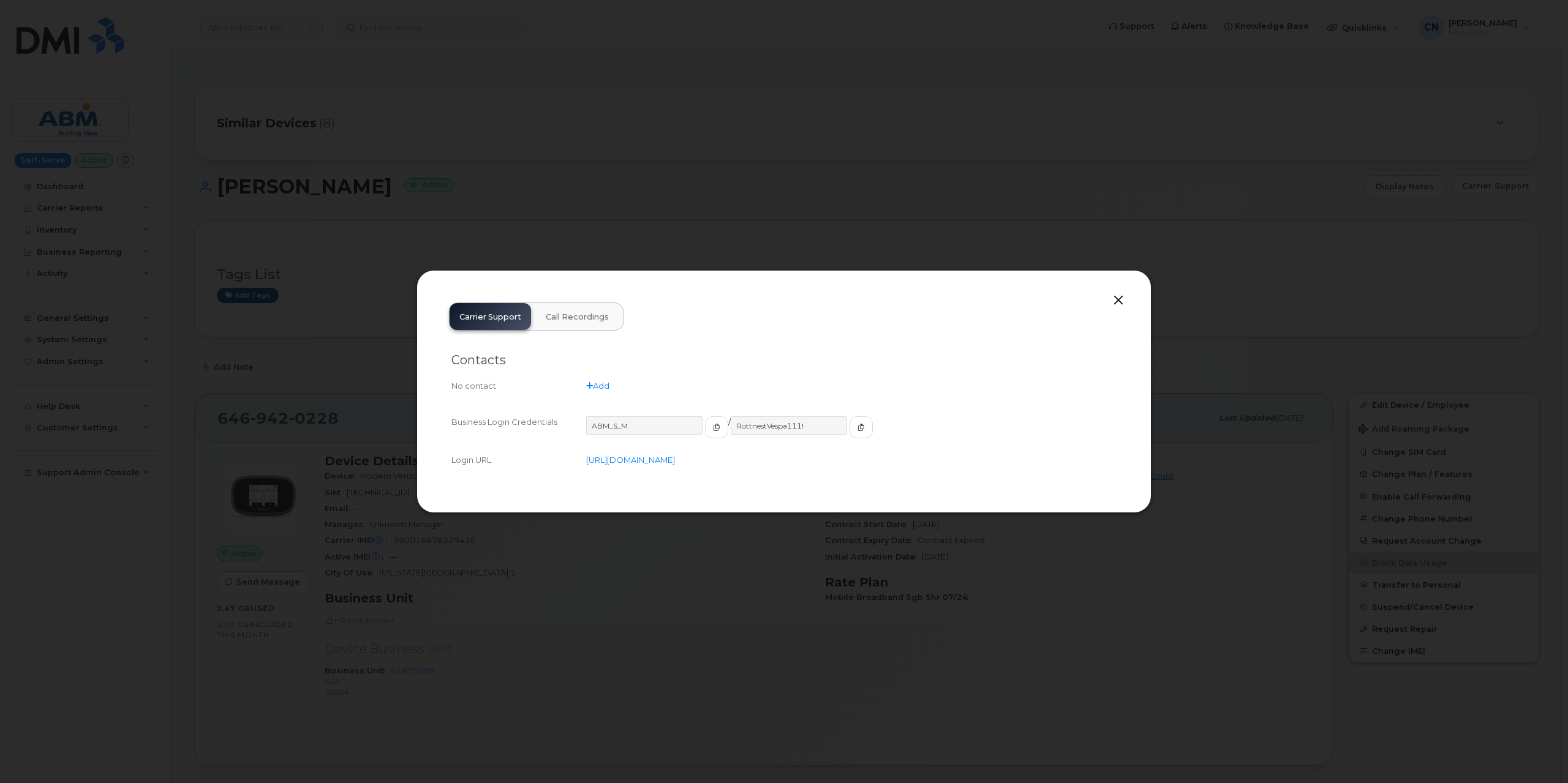
click at [688, 432] on div "ABM_S_M" at bounding box center [657, 427] width 142 height 22
click at [705, 430] on button "button" at bounding box center [717, 427] width 23 height 22
drag, startPoint x: 802, startPoint y: 418, endPoint x: 666, endPoint y: 421, distance: 136.0
click at [666, 421] on div "ABM_S_M / RottnestVespa111!" at bounding box center [851, 433] width 530 height 33
